Goal: Task Accomplishment & Management: Manage account settings

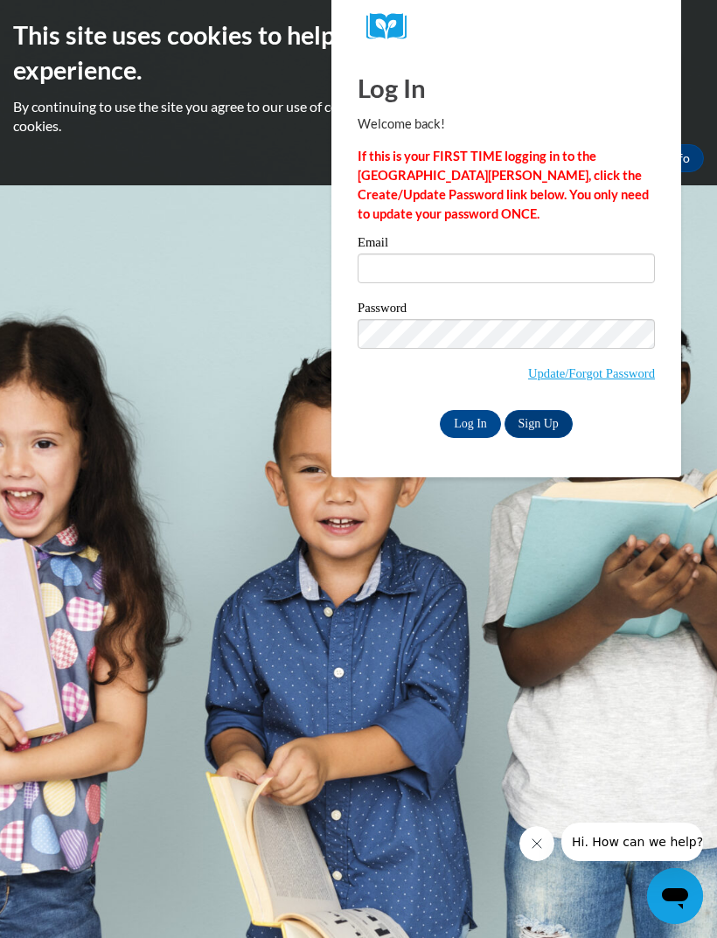
click at [570, 253] on label "Email" at bounding box center [505, 244] width 297 height 17
click at [570, 253] on input "Email" at bounding box center [505, 268] width 297 height 30
click at [628, 375] on link "Update/Forgot Password" at bounding box center [591, 373] width 127 height 14
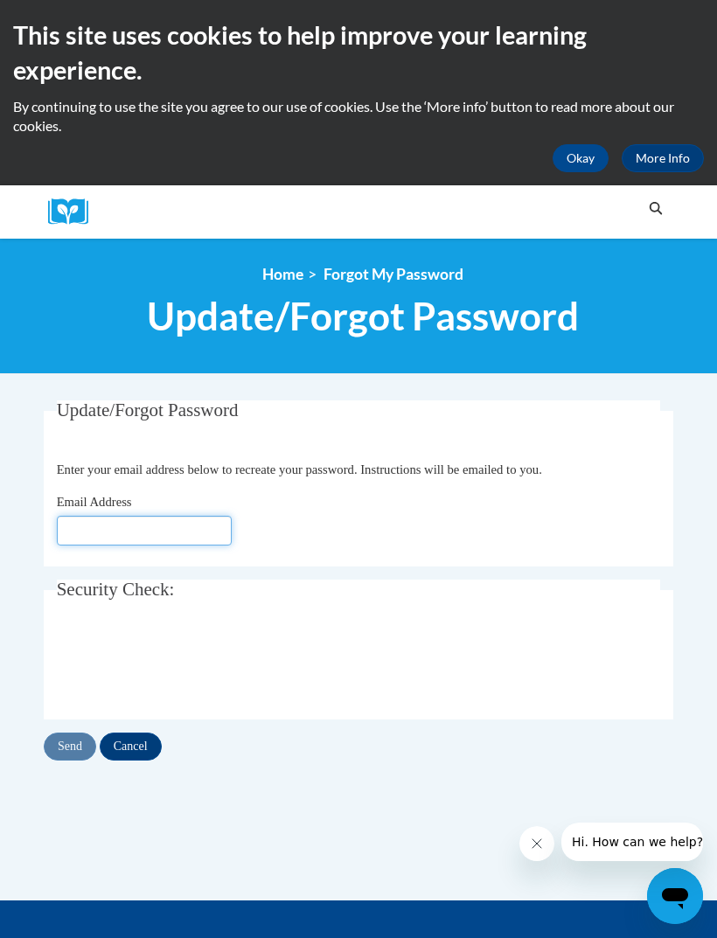
click at [166, 528] on input "Email Address" at bounding box center [144, 531] width 175 height 30
type input "[EMAIL_ADDRESS][DOMAIN_NAME]"
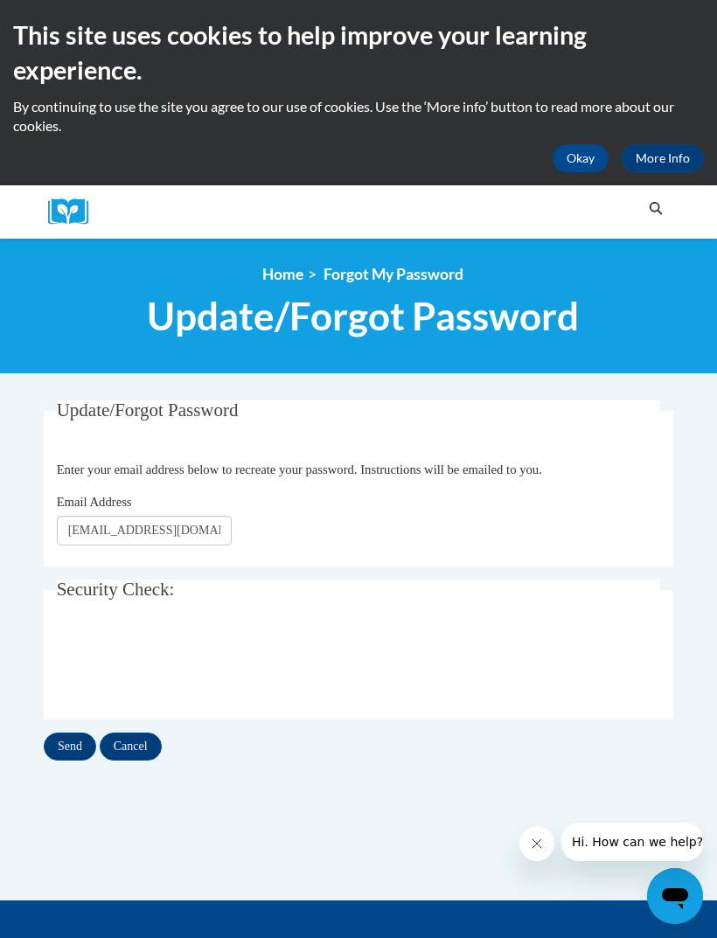
click at [68, 743] on input "Send" at bounding box center [70, 746] width 52 height 28
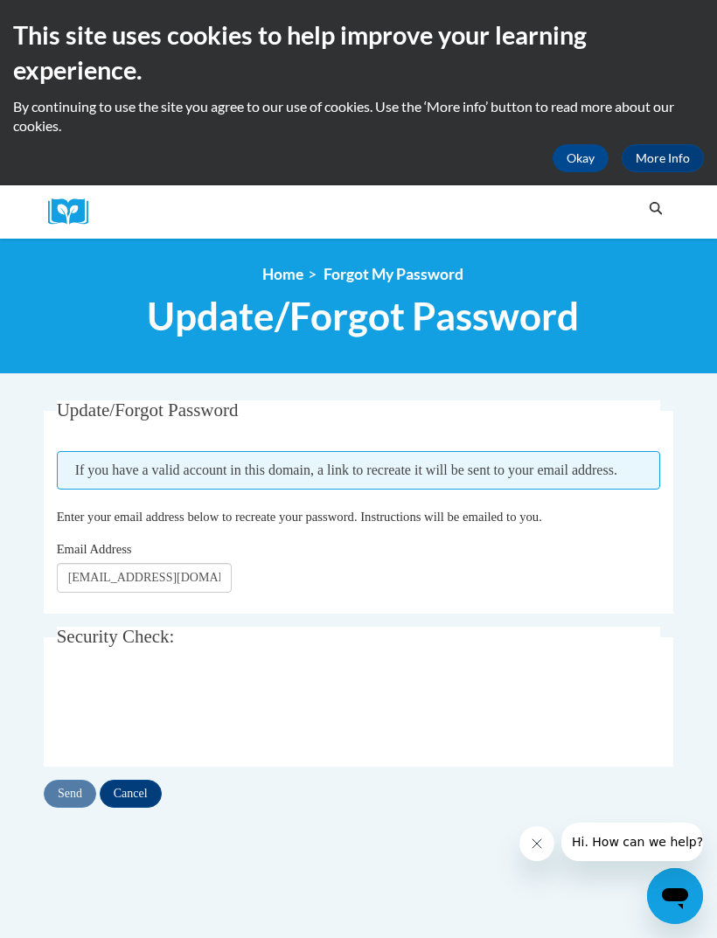
click at [134, 795] on input "Cancel" at bounding box center [131, 793] width 62 height 28
